Goal: Information Seeking & Learning: Learn about a topic

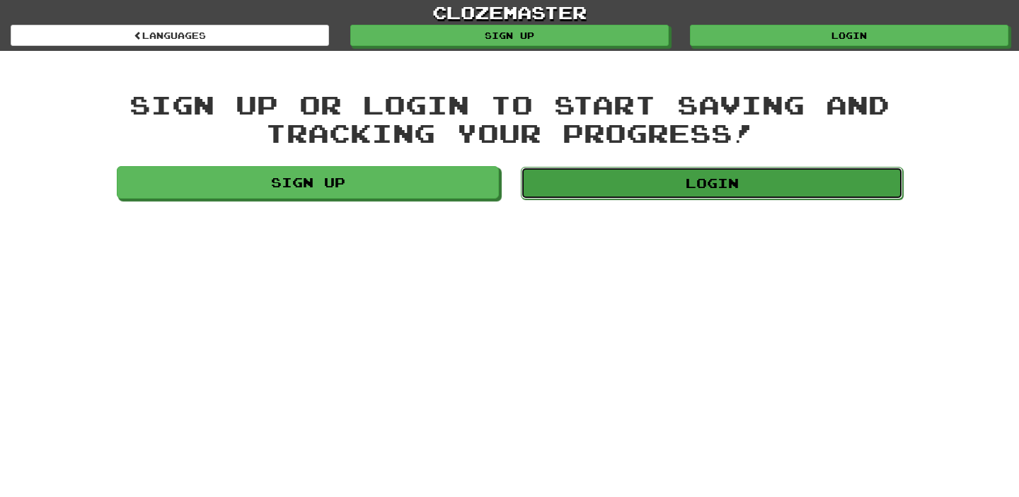
click at [708, 178] on link "Login" at bounding box center [712, 183] width 382 height 33
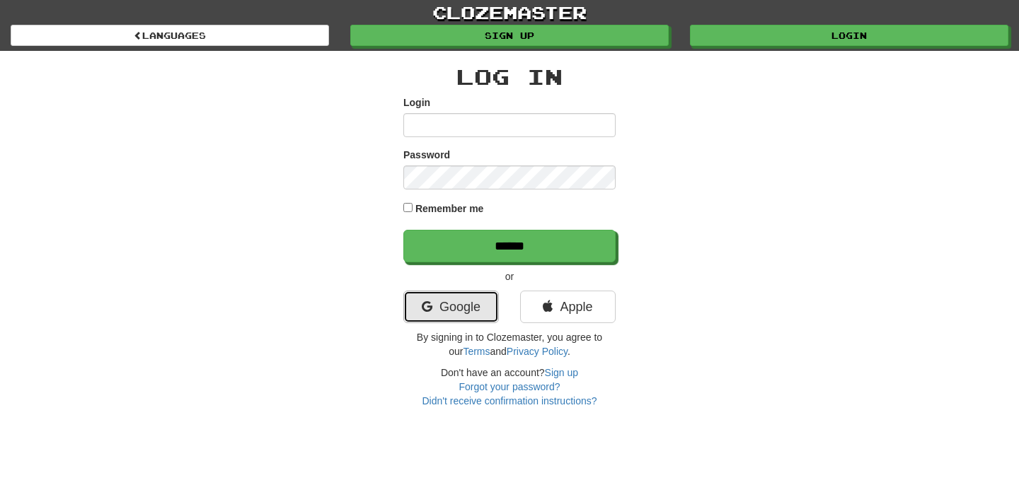
click at [449, 316] on link "Google" at bounding box center [451, 307] width 96 height 33
click at [955, 153] on div "clozemaster Languages Sign up Login Languages Log In Login Password Remember me…" at bounding box center [509, 204] width 1019 height 408
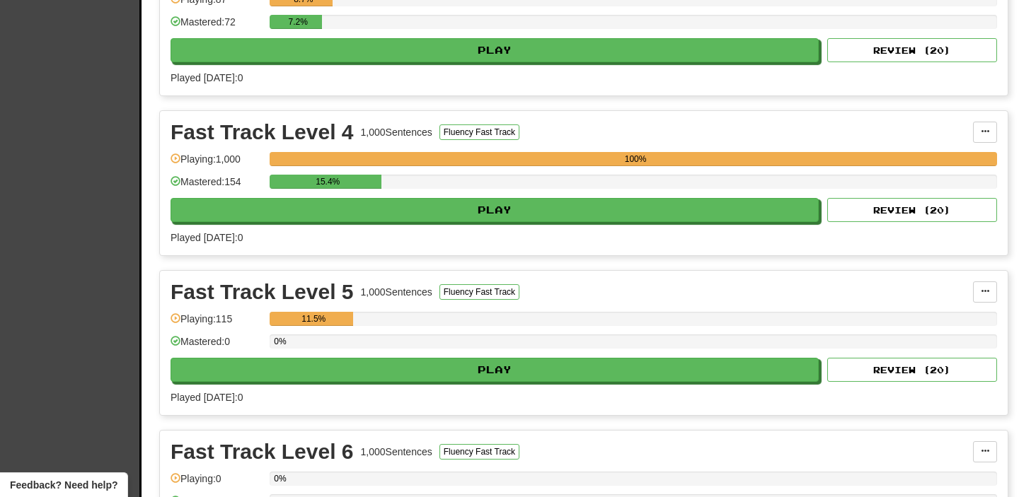
scroll to position [623, 0]
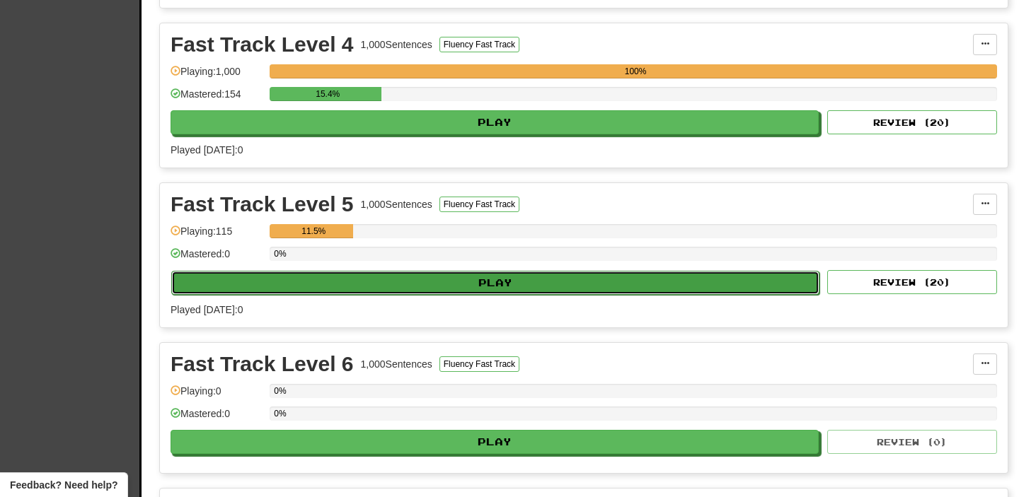
click at [523, 291] on button "Play" at bounding box center [495, 283] width 648 height 24
select select "**"
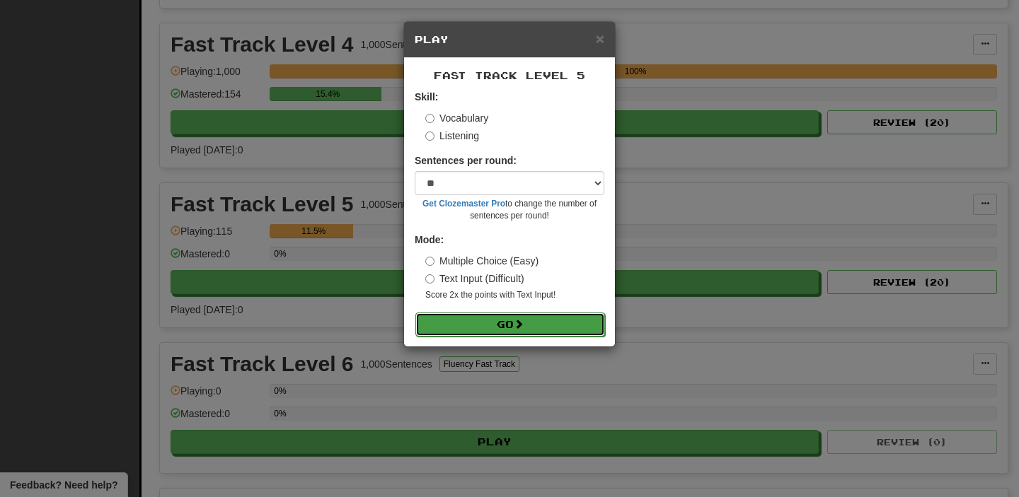
click at [512, 318] on button "Go" at bounding box center [510, 325] width 190 height 24
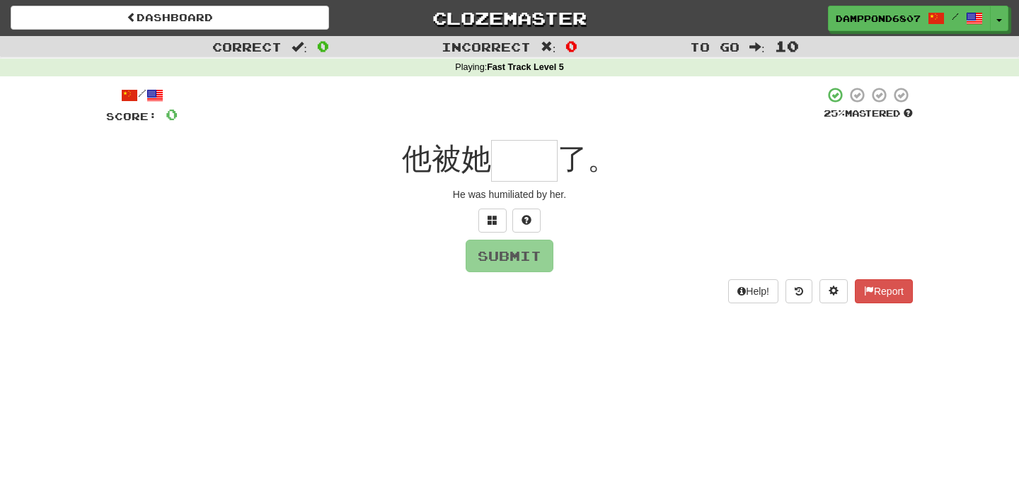
click at [316, 494] on div "Dashboard Clozemaster DampPond6807 / Toggle Dropdown Dashboard Leaderboard Acti…" at bounding box center [509, 248] width 1019 height 497
